Goal: Task Accomplishment & Management: Manage account settings

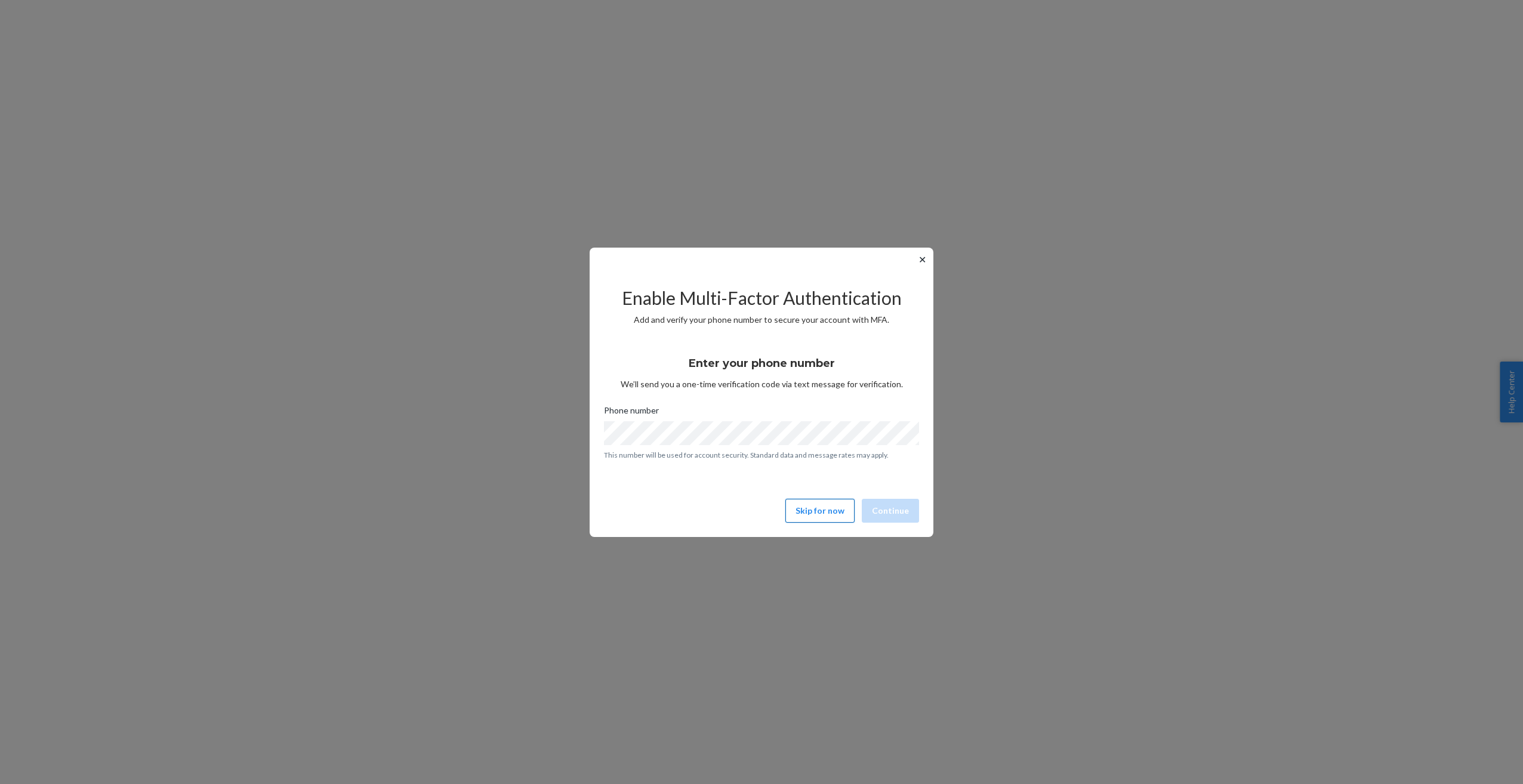
click at [812, 508] on button "Skip for now" at bounding box center [820, 510] width 69 height 24
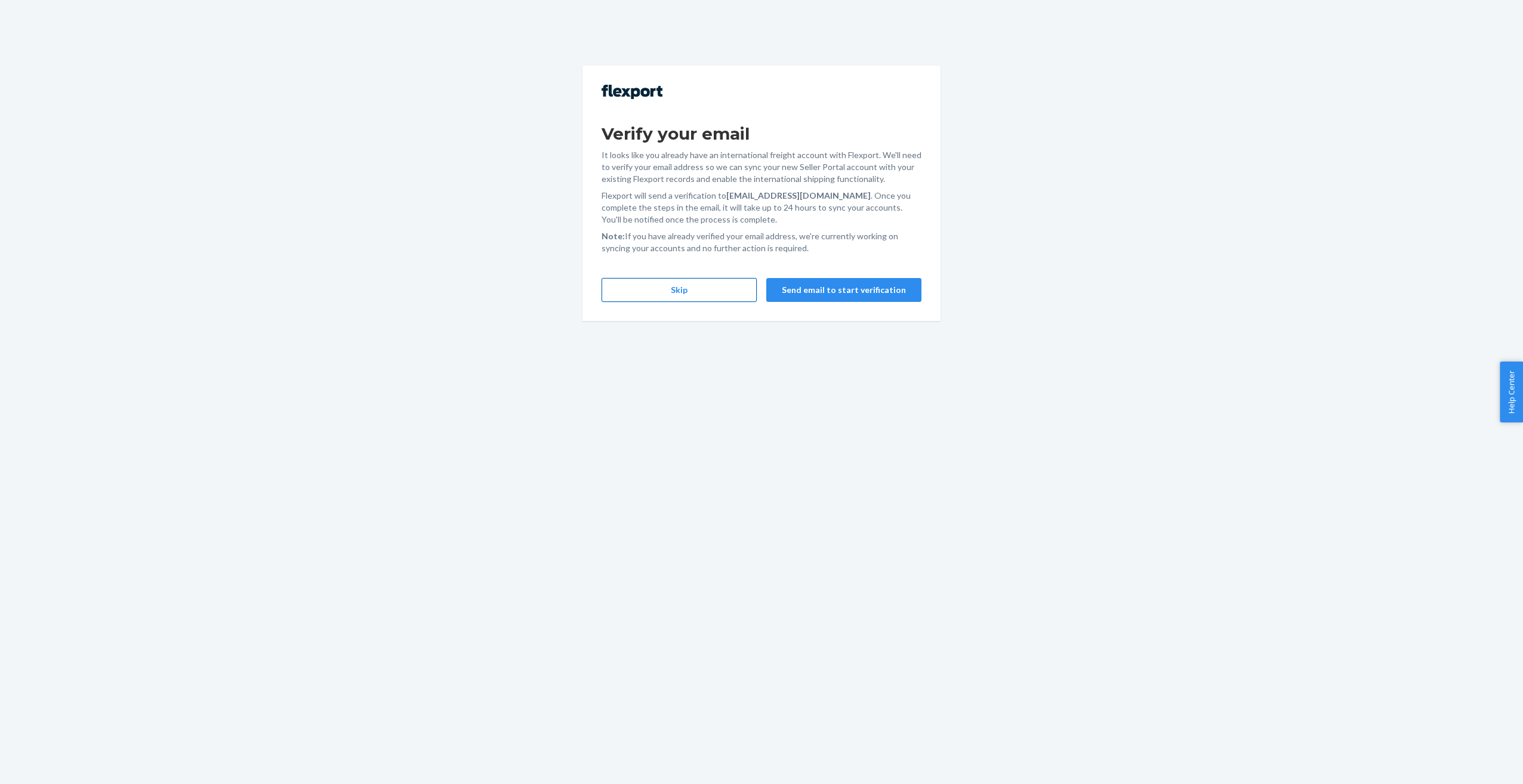
click at [669, 295] on button "Skip" at bounding box center [679, 289] width 156 height 24
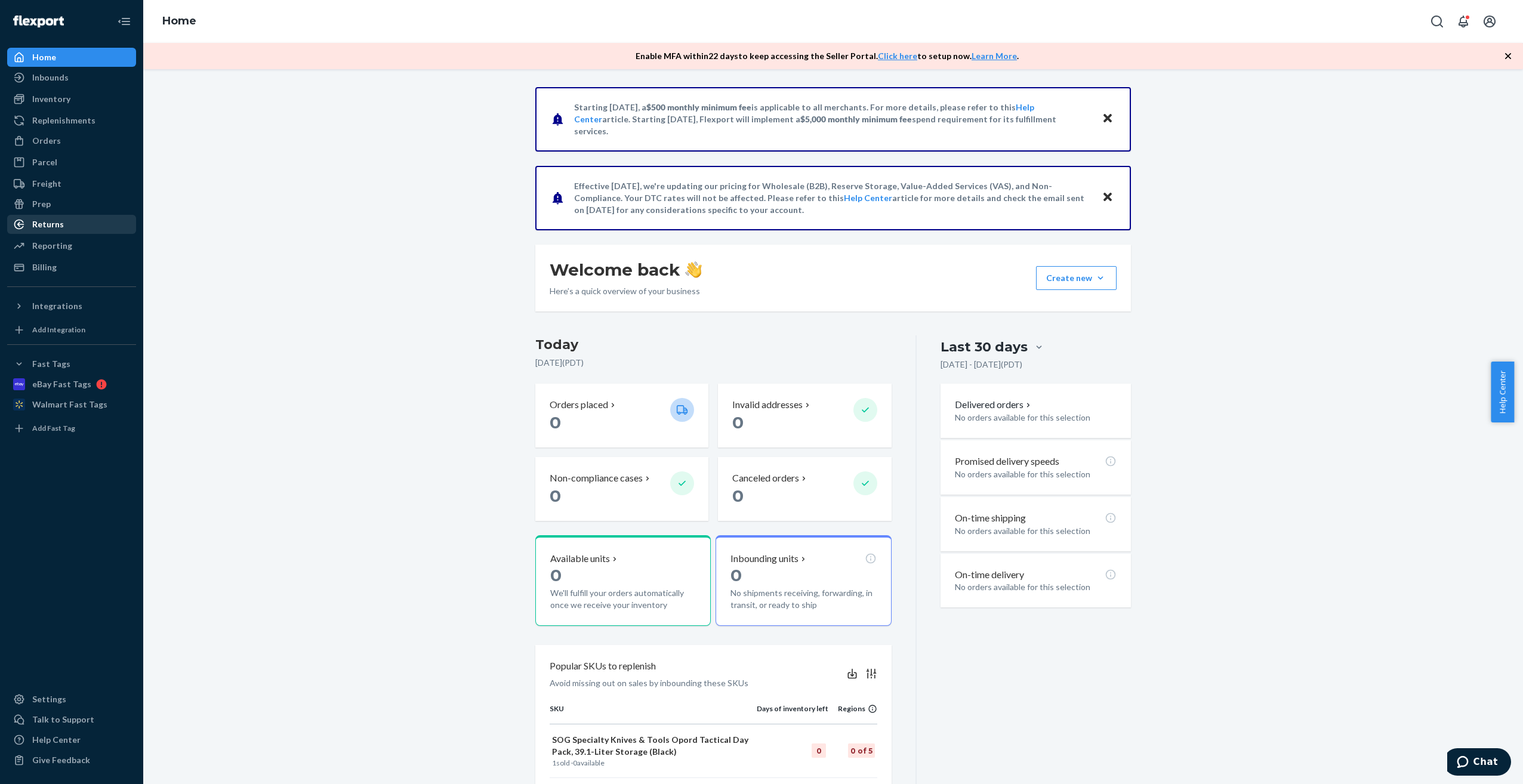
click at [47, 227] on div "Returns" at bounding box center [47, 224] width 31 height 12
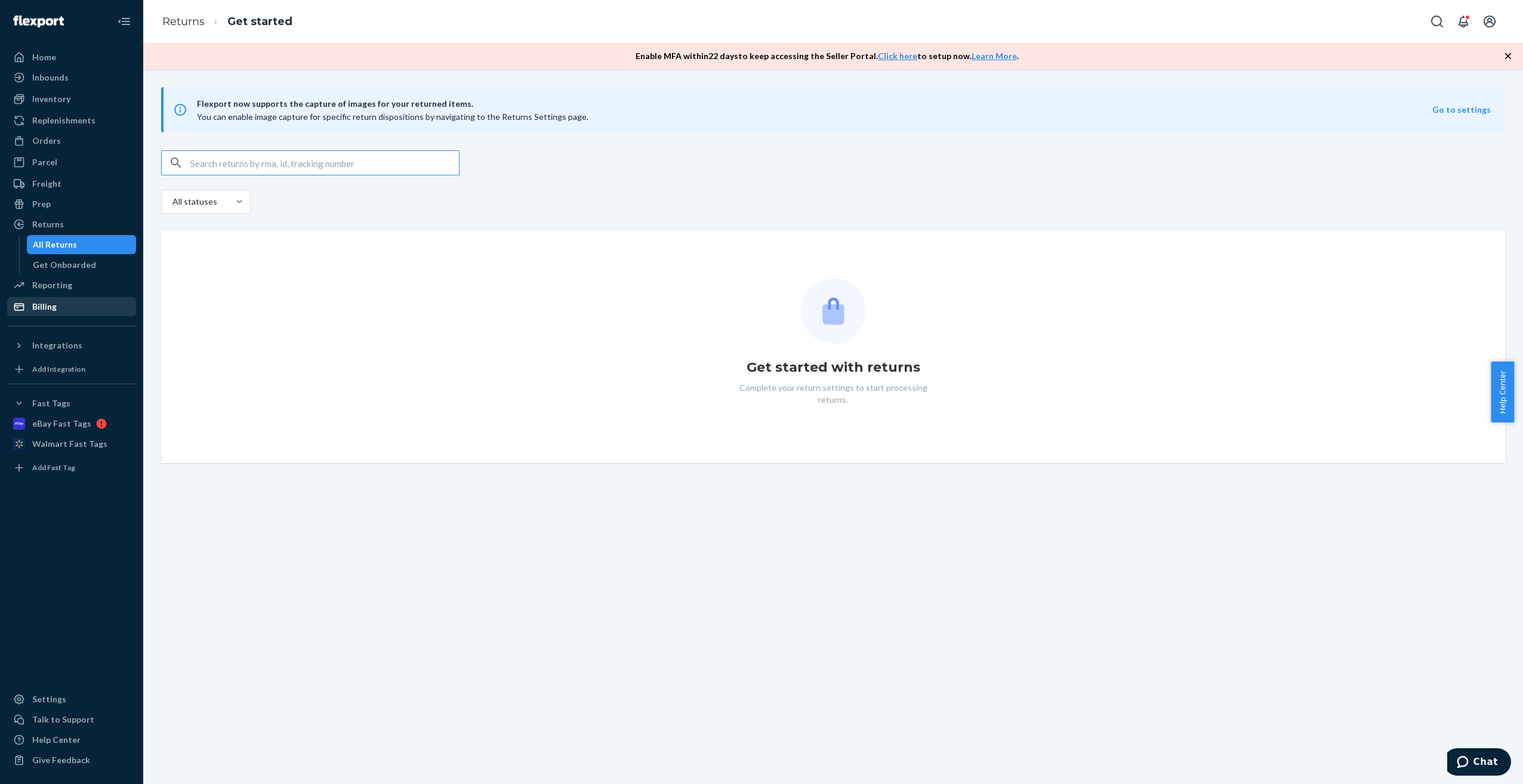
click at [48, 302] on div "Billing" at bounding box center [44, 307] width 25 height 12
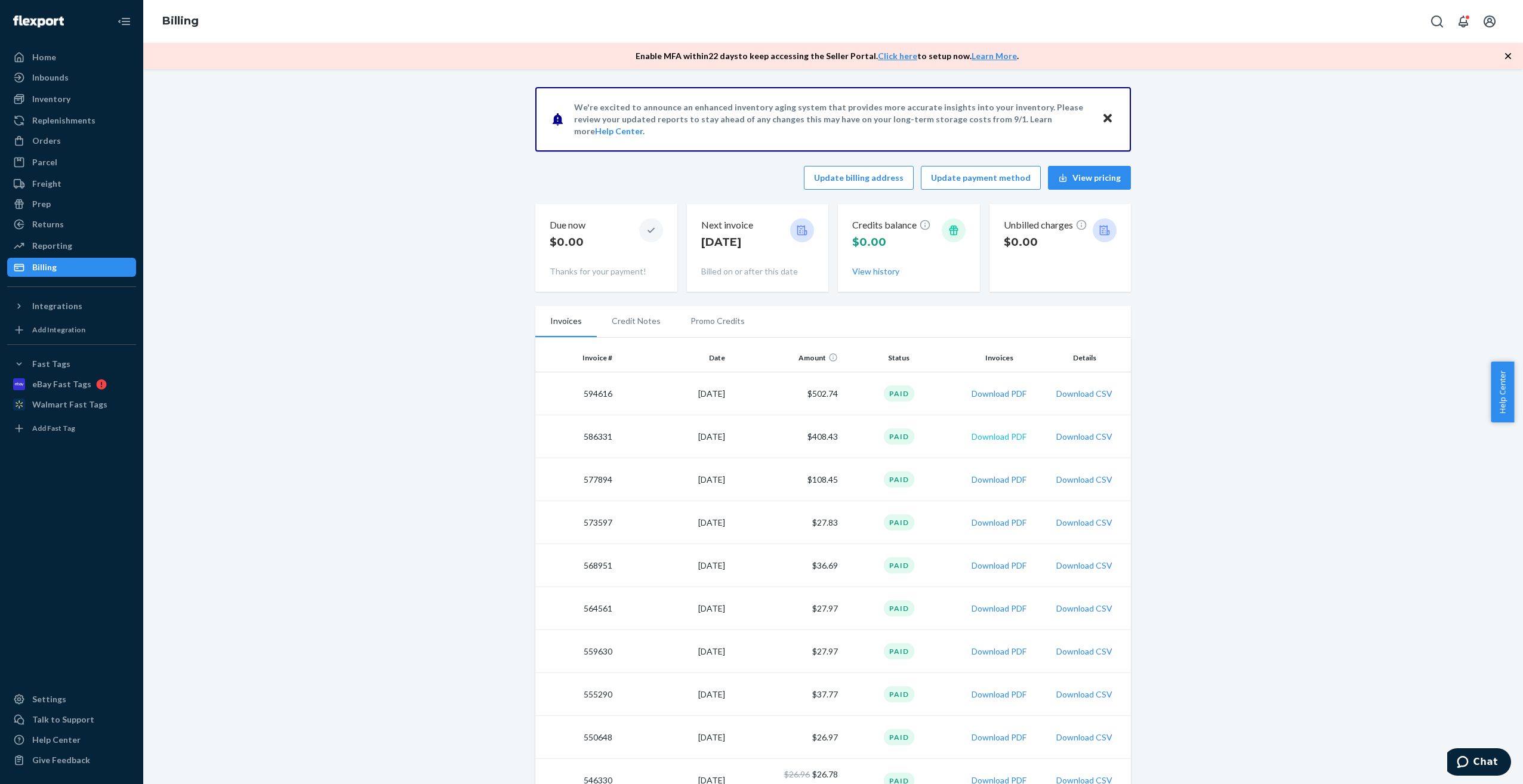
click at [1001, 436] on button "Download PDF" at bounding box center [999, 436] width 55 height 12
click at [414, 359] on div "We're excited to announce an enhanced inventory aging system that provides more…" at bounding box center [834, 799] width 1362 height 1424
